Goal: Task Accomplishment & Management: Use online tool/utility

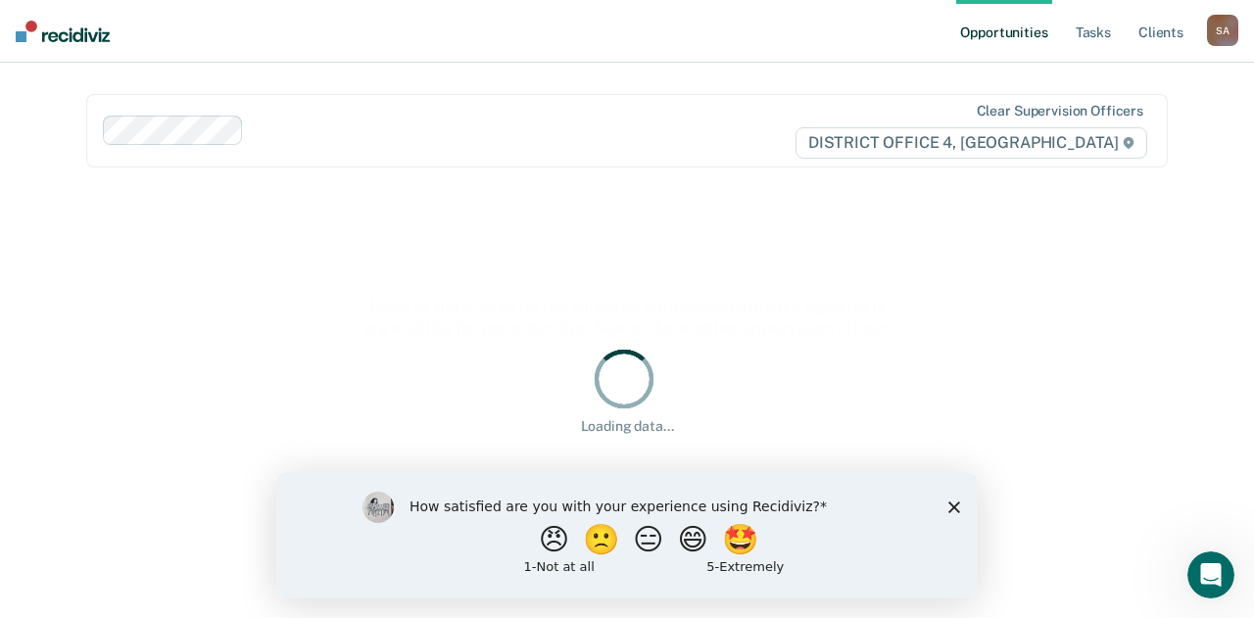
click at [956, 506] on polygon "Close survey" at bounding box center [954, 507] width 12 height 12
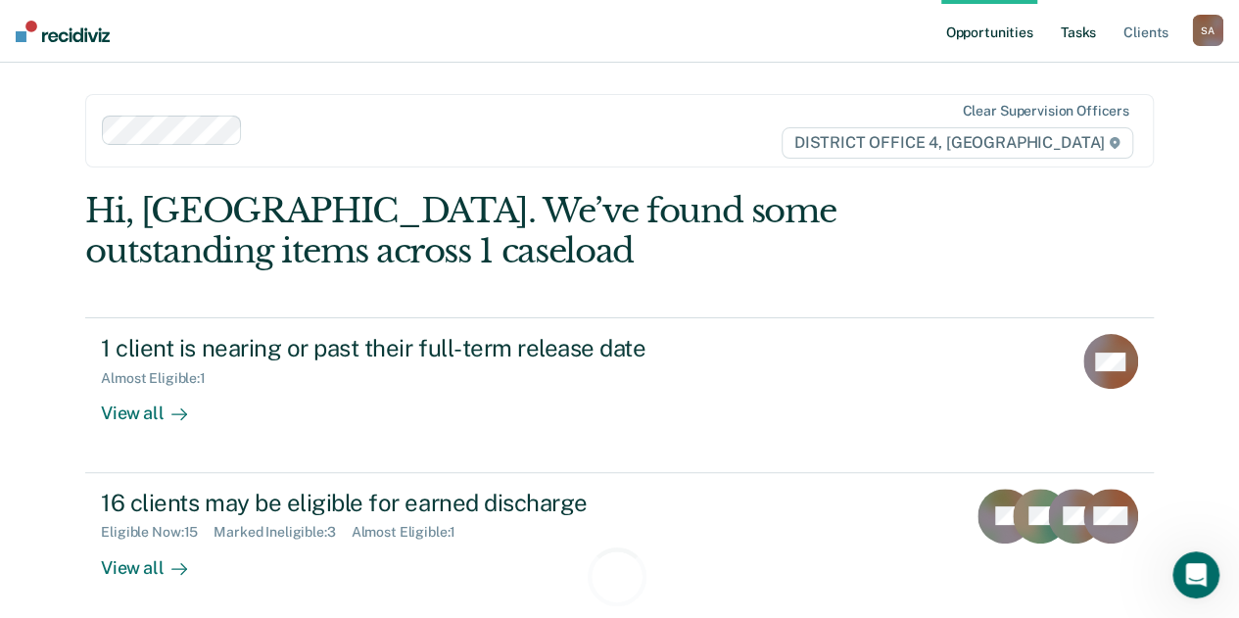
click at [1072, 34] on link "Tasks" at bounding box center [1078, 31] width 43 height 63
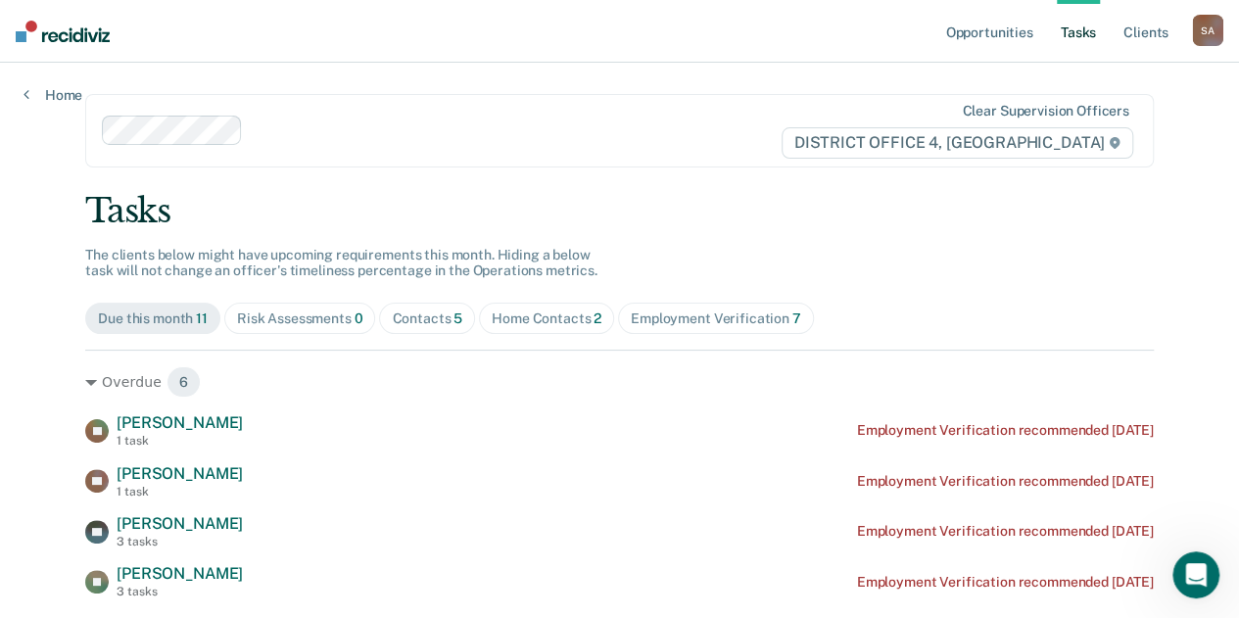
click at [493, 316] on div "Home Contacts 2" at bounding box center [547, 319] width 110 height 17
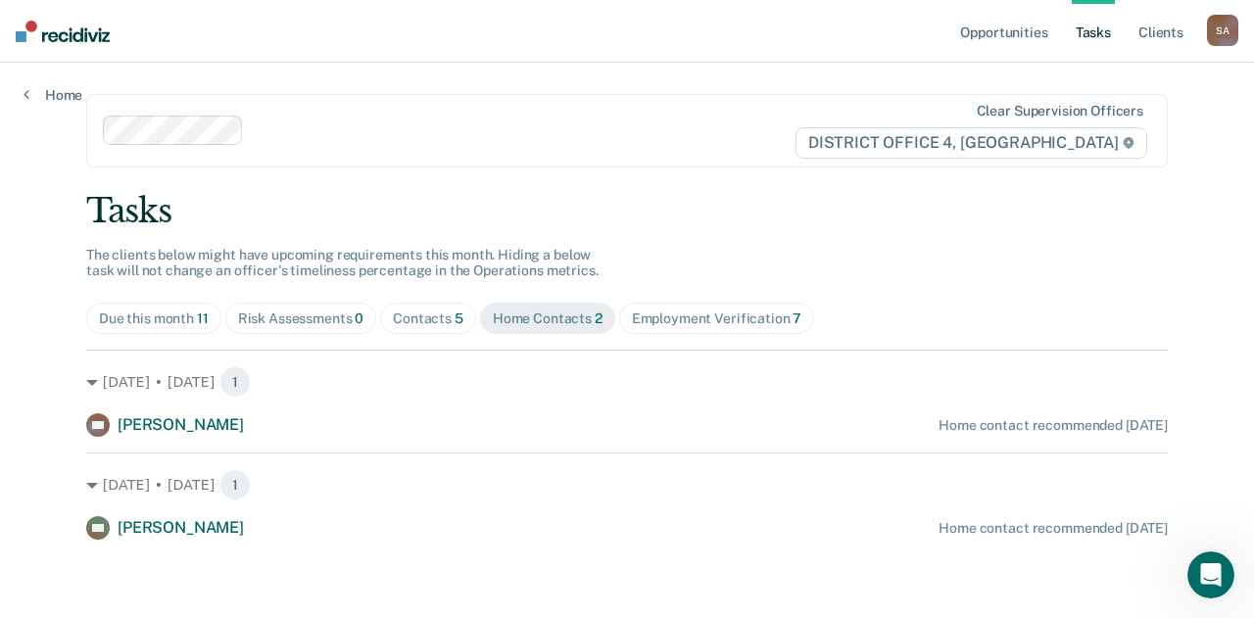
click at [420, 324] on div "Contacts 5" at bounding box center [428, 319] width 71 height 17
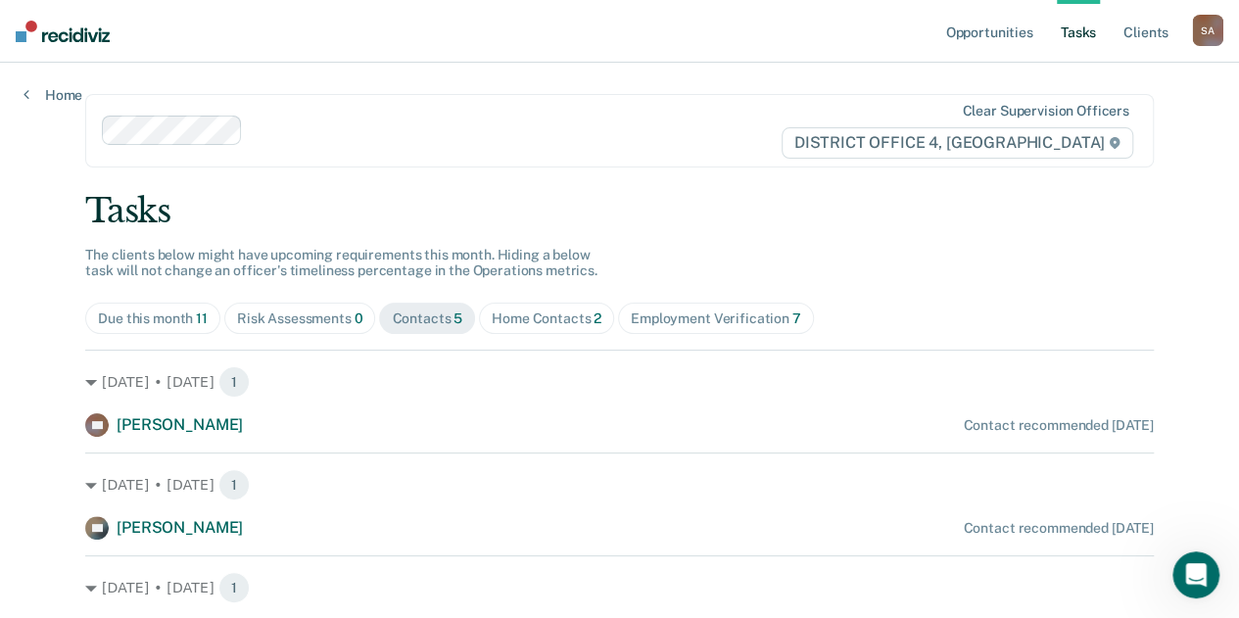
click at [652, 215] on div "Tasks" at bounding box center [619, 211] width 1069 height 40
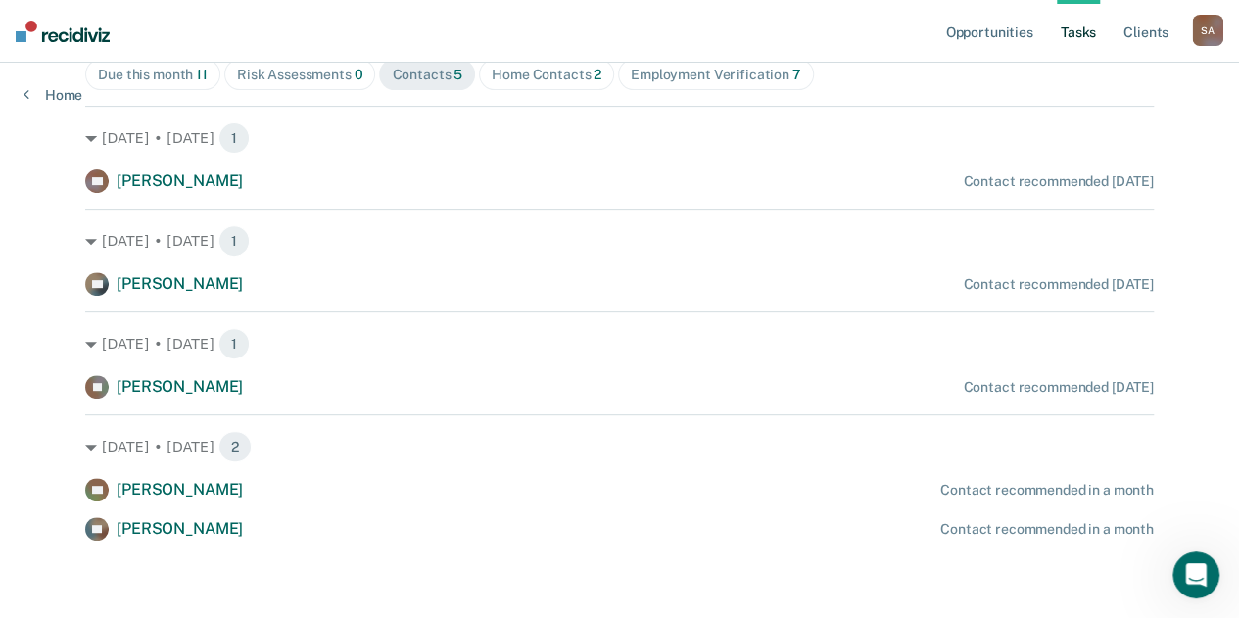
scroll to position [179, 0]
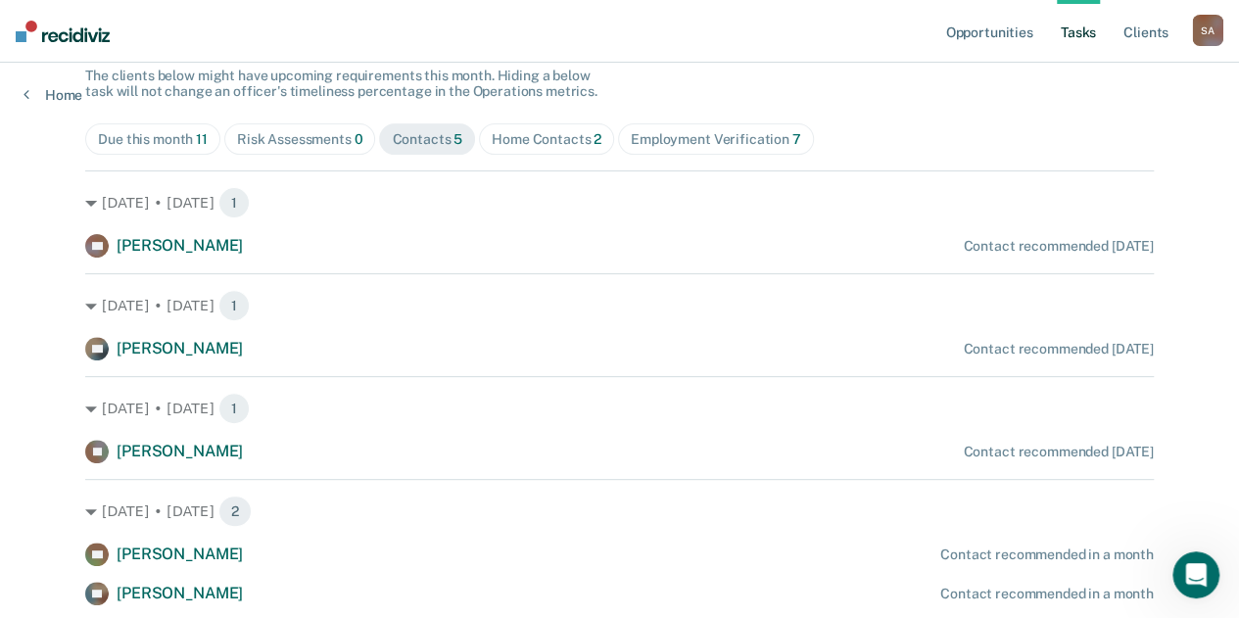
click at [531, 138] on div "Home Contacts 2" at bounding box center [547, 139] width 110 height 17
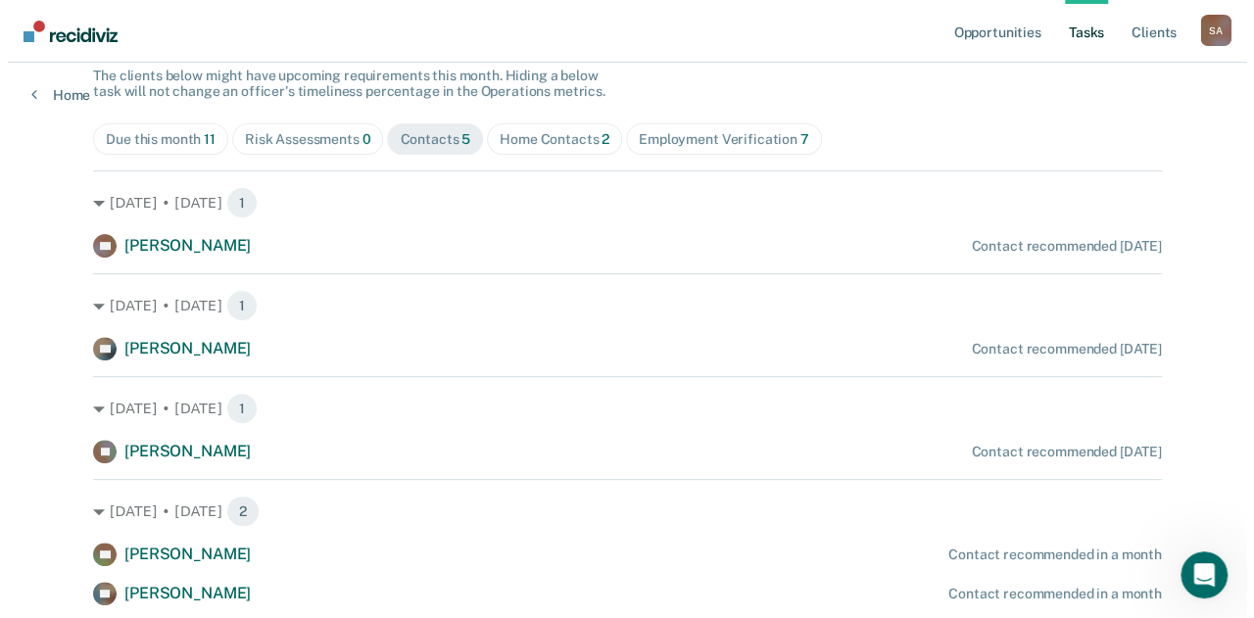
scroll to position [0, 0]
